Goal: Information Seeking & Learning: Learn about a topic

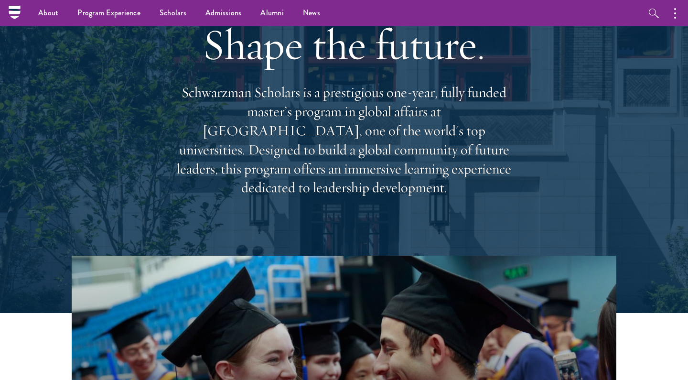
scroll to position [1, 0]
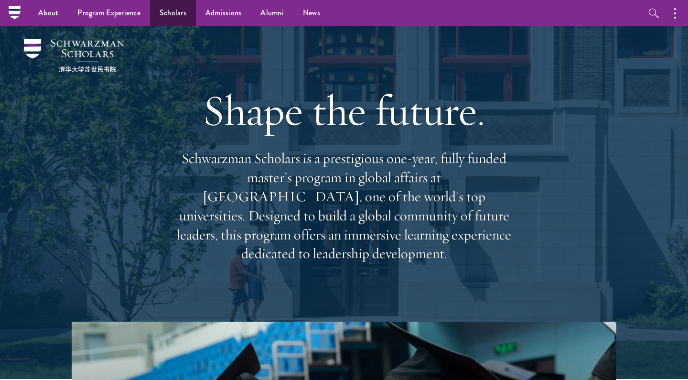
click at [173, 16] on link "Scholars" at bounding box center [173, 13] width 46 height 26
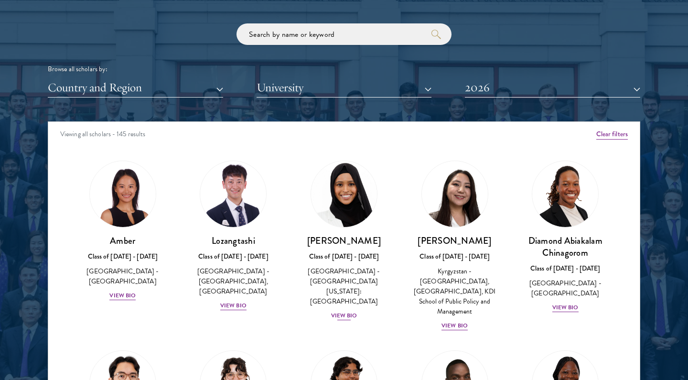
scroll to position [20, 0]
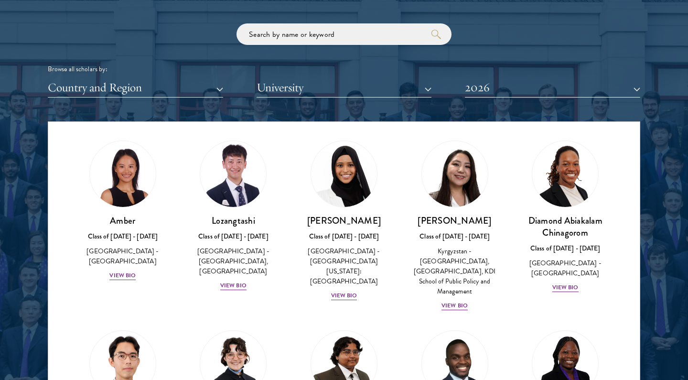
click at [119, 83] on button "Country and Region" at bounding box center [135, 88] width 175 height 20
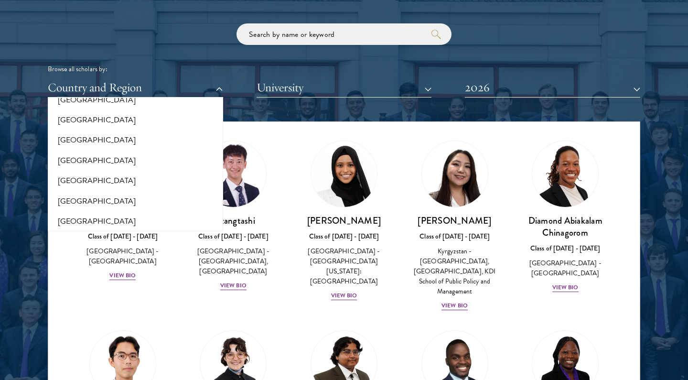
scroll to position [1480, 0]
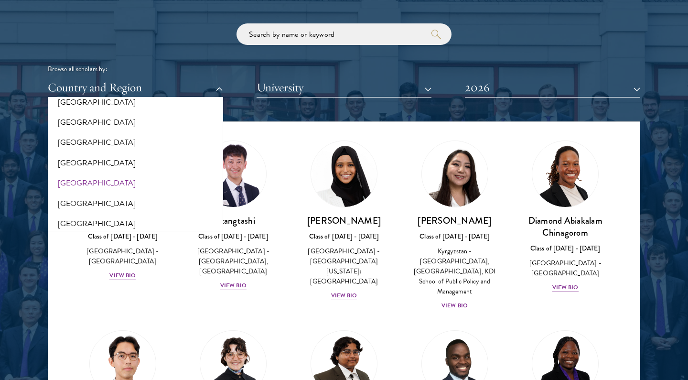
click at [55, 173] on button "[GEOGRAPHIC_DATA]" at bounding box center [136, 183] width 170 height 20
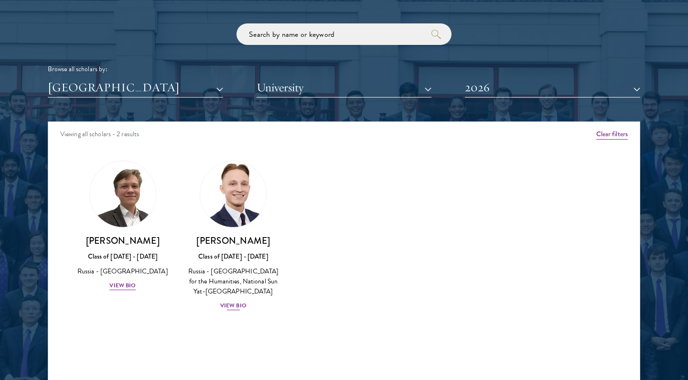
click at [245, 192] on img at bounding box center [233, 194] width 73 height 73
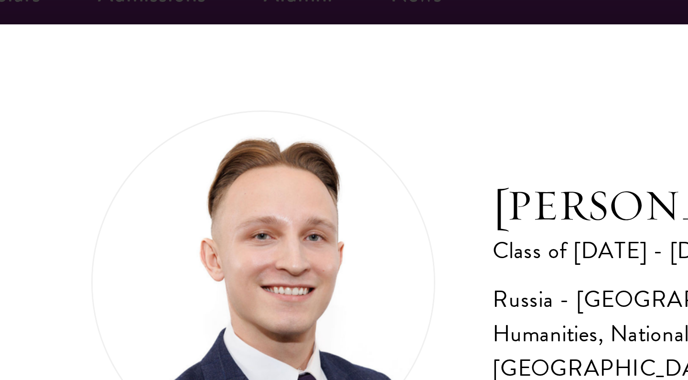
scroll to position [909, 0]
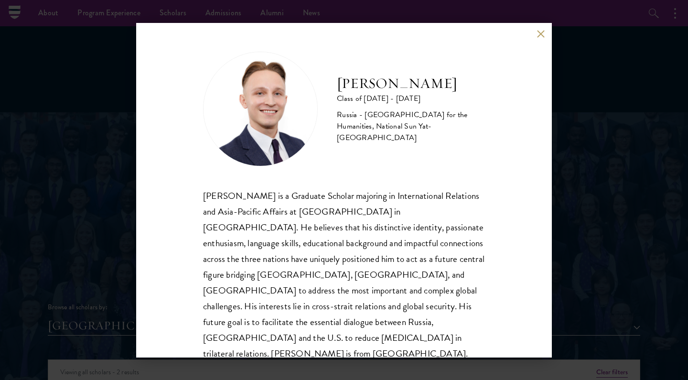
click at [538, 31] on button at bounding box center [540, 34] width 8 height 8
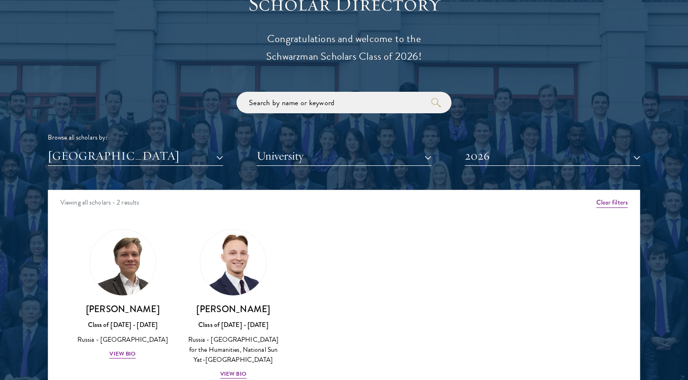
scroll to position [1086, 0]
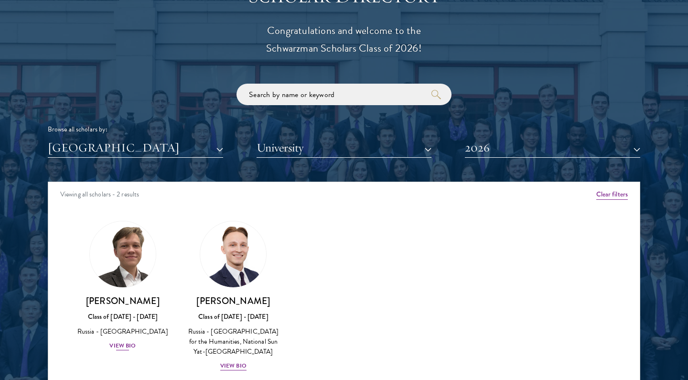
click at [122, 247] on img at bounding box center [122, 254] width 73 height 73
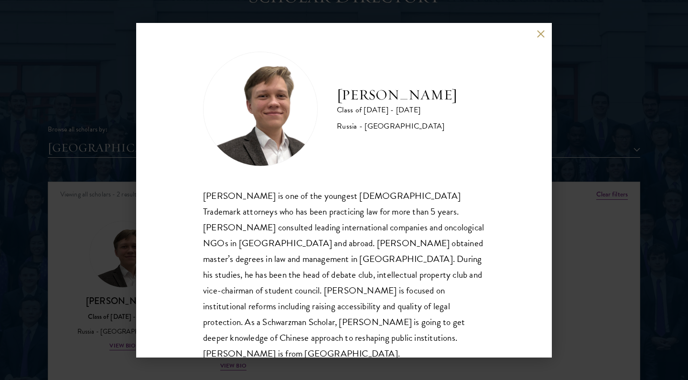
click at [539, 29] on div "[PERSON_NAME] Class of [DATE] - [DATE] [GEOGRAPHIC_DATA] - [GEOGRAPHIC_DATA] [P…" at bounding box center [343, 190] width 415 height 334
click at [532, 32] on div "[PERSON_NAME] Class of [DATE] - [DATE] [GEOGRAPHIC_DATA] - [GEOGRAPHIC_DATA] [P…" at bounding box center [343, 190] width 415 height 334
click at [534, 32] on div "[PERSON_NAME] Class of [DATE] - [DATE] [GEOGRAPHIC_DATA] - [GEOGRAPHIC_DATA] [P…" at bounding box center [343, 190] width 415 height 334
click at [536, 33] on button at bounding box center [540, 34] width 8 height 8
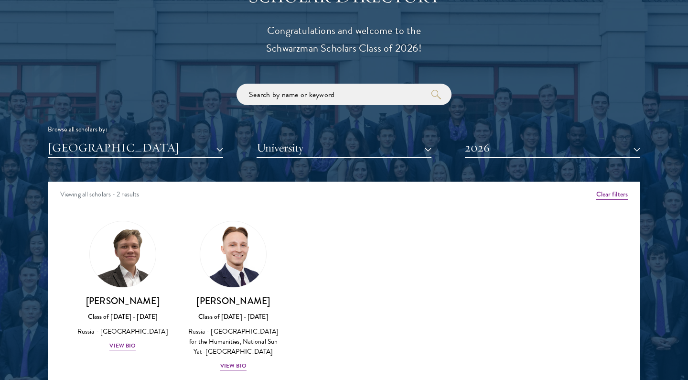
click at [505, 153] on button "2026" at bounding box center [552, 148] width 175 height 20
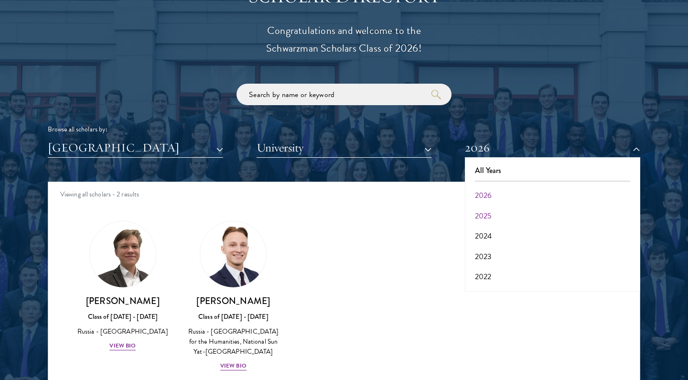
click at [490, 207] on button "2025" at bounding box center [553, 216] width 170 height 20
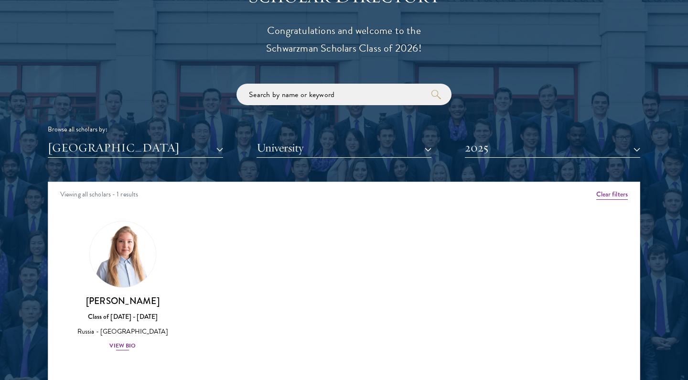
click at [132, 268] on img at bounding box center [122, 254] width 73 height 73
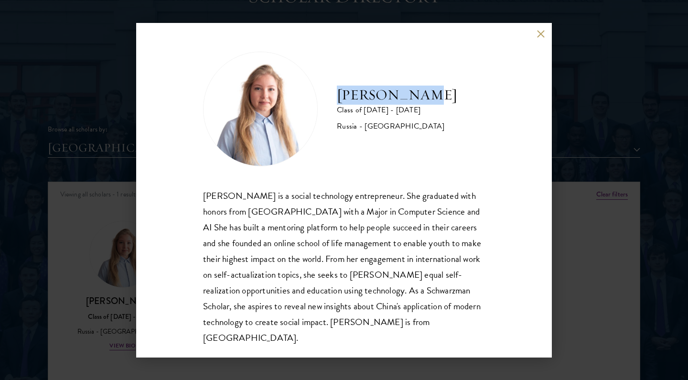
drag, startPoint x: 334, startPoint y: 95, endPoint x: 423, endPoint y: 100, distance: 89.0
click at [423, 100] on div "[PERSON_NAME] Class of [DATE] - [DATE] [GEOGRAPHIC_DATA] - [GEOGRAPHIC_DATA]" at bounding box center [344, 109] width 282 height 115
copy h2 "[PERSON_NAME]"
click at [543, 36] on button at bounding box center [540, 34] width 8 height 8
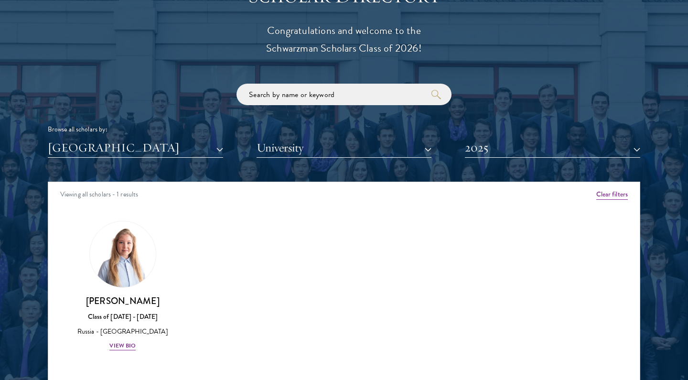
click at [545, 154] on button "2025" at bounding box center [552, 148] width 175 height 20
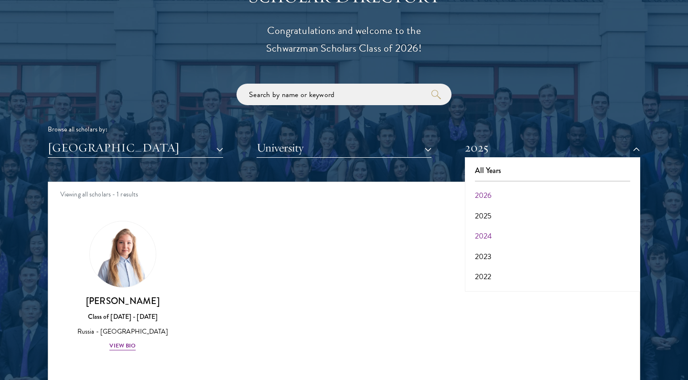
click at [508, 230] on button "2024" at bounding box center [553, 236] width 170 height 20
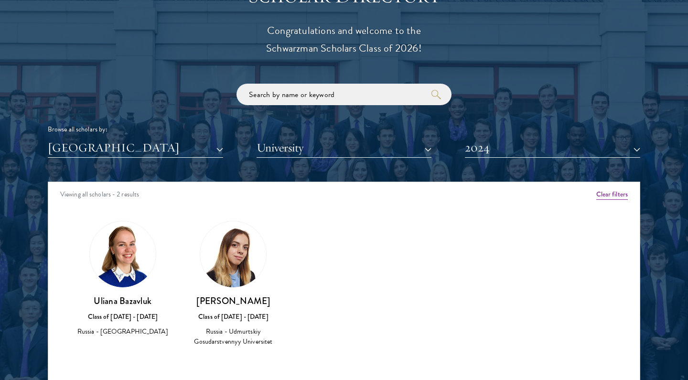
click at [498, 154] on div "Scholar Directory Congratulations and welcome to the Schwarzman Scholars Class …" at bounding box center [344, 225] width 592 height 486
click at [490, 149] on button "2024" at bounding box center [552, 148] width 175 height 20
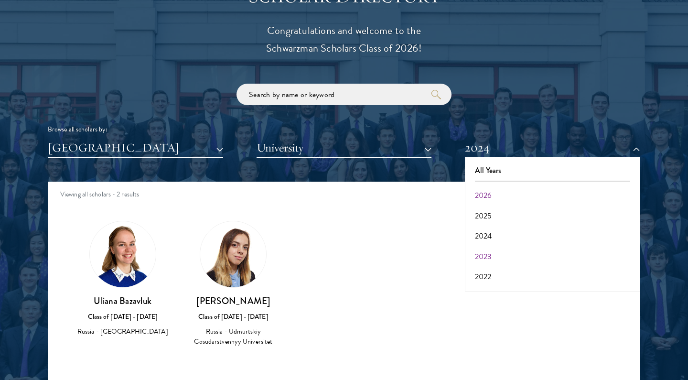
click at [490, 257] on button "2023" at bounding box center [553, 256] width 170 height 20
